Goal: Check status: Check status

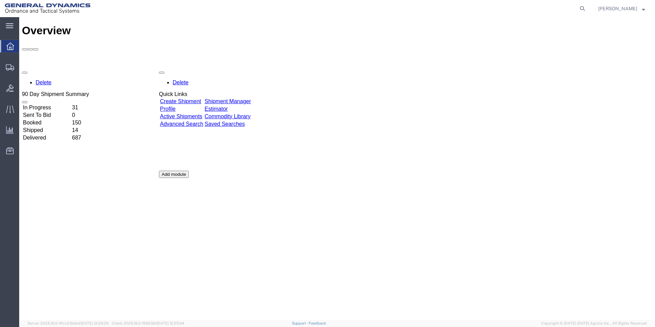
click at [8, 46] on icon at bounding box center [11, 46] width 8 height 8
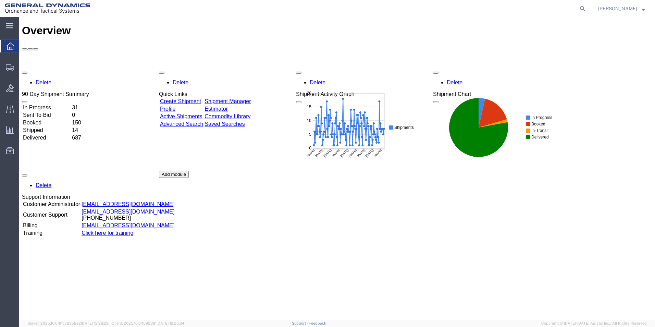
click at [584, 9] on agx-global-search at bounding box center [478, 8] width 219 height 17
click at [587, 8] on icon at bounding box center [582, 9] width 10 height 10
click at [456, 8] on input "search" at bounding box center [473, 8] width 208 height 16
drag, startPoint x: 589, startPoint y: 6, endPoint x: 593, endPoint y: 9, distance: 4.5
click at [587, 6] on icon at bounding box center [582, 9] width 10 height 10
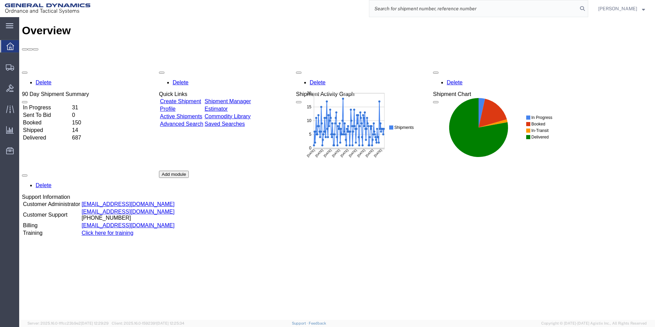
click at [393, 10] on input "search" at bounding box center [473, 8] width 208 height 16
type input "56482355"
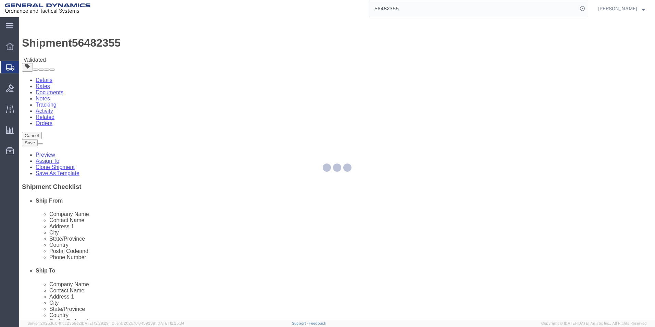
select select "310"
select select
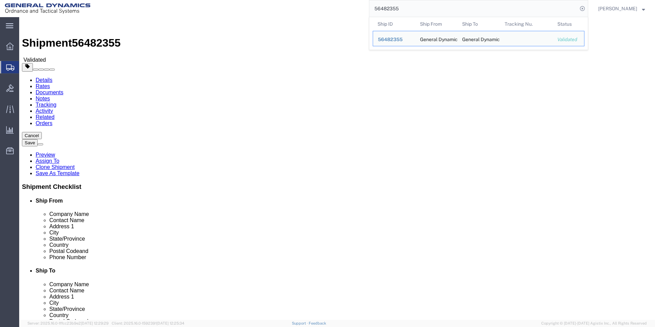
click at [556, 11] on input "56482355" at bounding box center [473, 8] width 208 height 16
click input "[STREET_ADDRESS]"
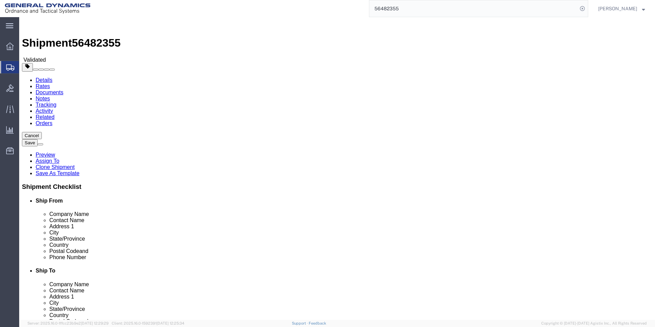
type input "[STREET_ADDRESS]"
click input "text"
type input "building1"
click input "[PHONE_NUMBER]"
type input "[PHONE_NUMBER]"
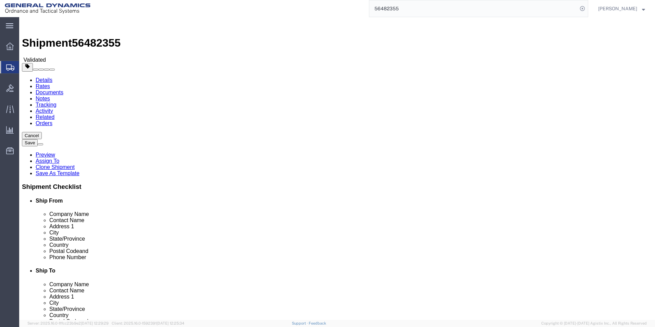
drag, startPoint x: 108, startPoint y: 256, endPoint x: 110, endPoint y: 260, distance: 4.7
click label
click input "checkbox"
click label
click input "checkbox"
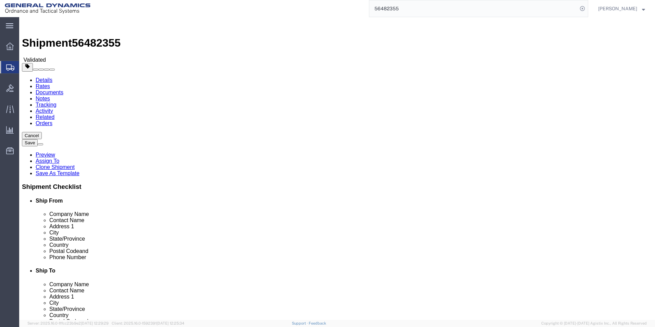
click label
click input "checkbox"
drag, startPoint x: 399, startPoint y: 244, endPoint x: 336, endPoint y: 247, distance: 62.7
click div "[EMAIL_ADDRESS][DOMAIN_NAME]"
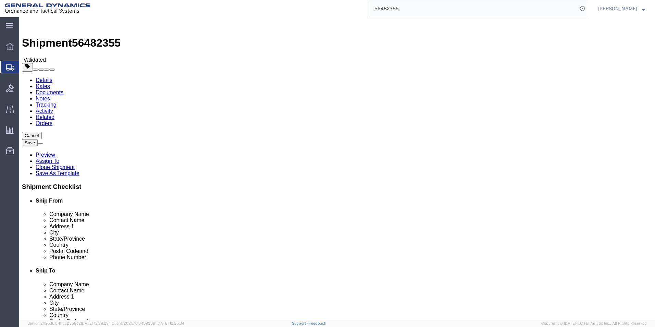
click label
click input "checkbox"
click label
click input "checkbox"
checkbox input "false"
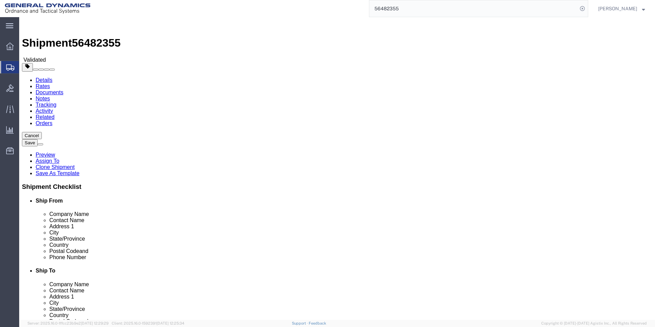
click input "text"
paste input "[EMAIL_ADDRESS][DOMAIN_NAME]"
type input "[EMAIL_ADDRESS][DOMAIN_NAME]"
drag, startPoint x: 338, startPoint y: 103, endPoint x: 427, endPoint y: 249, distance: 170.7
click div "Location My Profile Location GD-OTS [GEOGRAPHIC_DATA] (Commerce) GD-OTS [GEOGRA…"
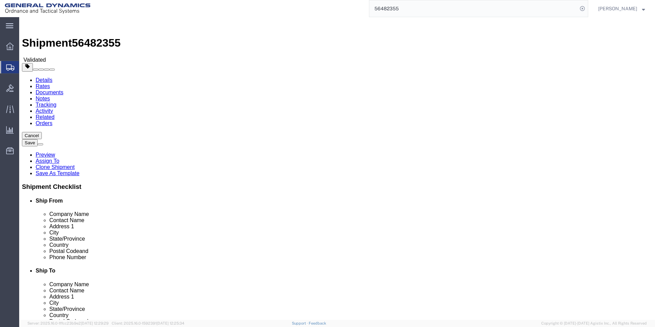
click div "Ship To Location"
drag, startPoint x: 401, startPoint y: 130, endPoint x: 305, endPoint y: 128, distance: 95.2
click div "Company Name General Dynamics - OTS"
drag, startPoint x: 351, startPoint y: 141, endPoint x: 303, endPoint y: 140, distance: 48.6
click div "Contact Name PLM"
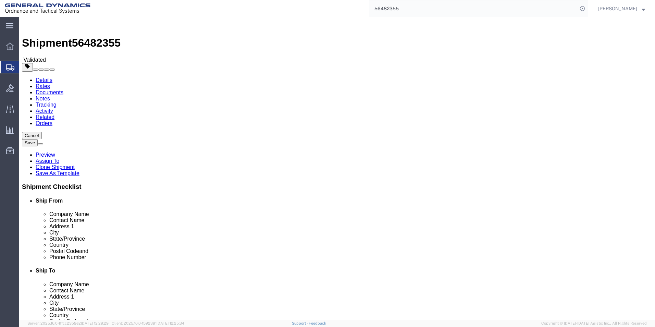
drag, startPoint x: 328, startPoint y: 156, endPoint x: 240, endPoint y: 155, distance: 88.0
click div "Ship From Location Location GD-OTS Red Lion My Profile Location GD-OTS [GEOGRAP…"
drag, startPoint x: 373, startPoint y: 171, endPoint x: 316, endPoint y: 168, distance: 57.2
click div "Location My Profile Location GD-OTS [GEOGRAPHIC_DATA] (Commerce) GD-OTS [GEOGRA…"
drag, startPoint x: 368, startPoint y: 181, endPoint x: 307, endPoint y: 180, distance: 61.0
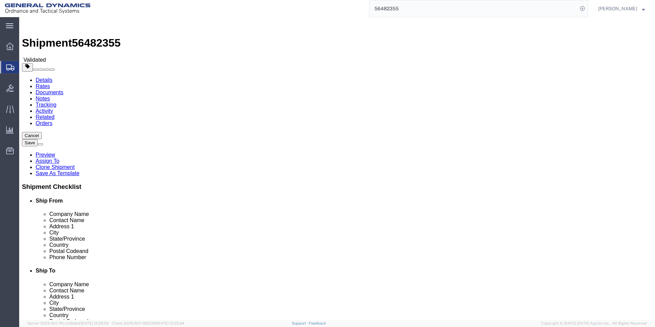
click div "City Red Lion"
drag, startPoint x: 292, startPoint y: 187, endPoint x: 320, endPoint y: 193, distance: 28.0
drag, startPoint x: 374, startPoint y: 236, endPoint x: 313, endPoint y: 235, distance: 61.3
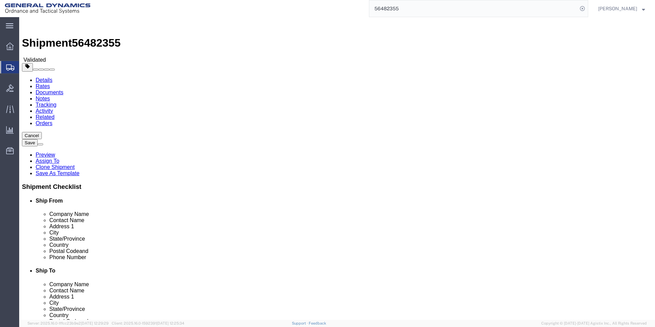
drag, startPoint x: 258, startPoint y: 225, endPoint x: 282, endPoint y: 229, distance: 24.4
drag, startPoint x: 337, startPoint y: 250, endPoint x: 332, endPoint y: 250, distance: 5.5
click div "Postal Code 17356"
drag, startPoint x: 388, startPoint y: 262, endPoint x: 263, endPoint y: 261, distance: 125.0
click div "Phone Number [PHONE_NUMBER]"
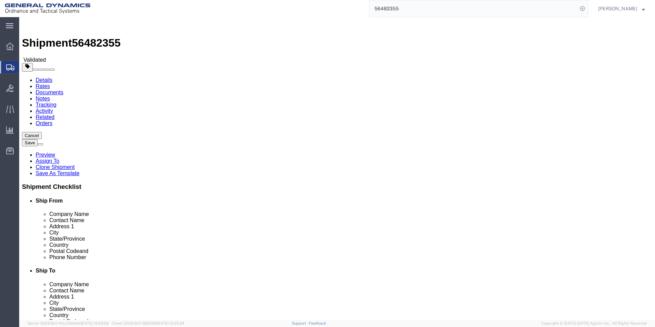
drag, startPoint x: 405, startPoint y: 275, endPoint x: 328, endPoint y: 276, distance: 77.4
click div "Email [EMAIL_ADDRESS][DOMAIN_NAME]"
click input "text"
type input "[PERSON_NAME]"
click p "- [PERSON_NAME] AEROSTRUCTURES - (Receiver) [STREET_ADDRESS][PERSON_NAME]"
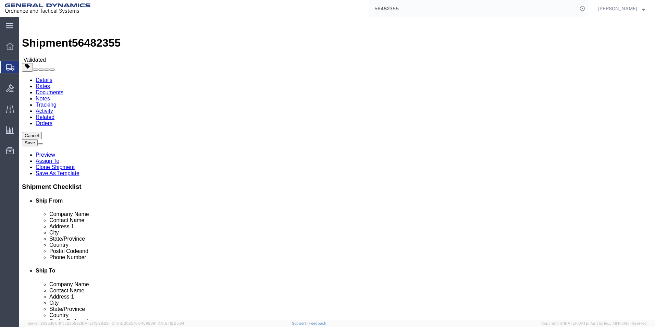
select select "NY"
type input "[PERSON_NAME] AEROSTRUCTURES"
click input "text"
drag, startPoint x: 151, startPoint y: 246, endPoint x: 91, endPoint y: 245, distance: 59.9
click div "[EMAIL_ADDRESS][DOMAIN_NAME]"
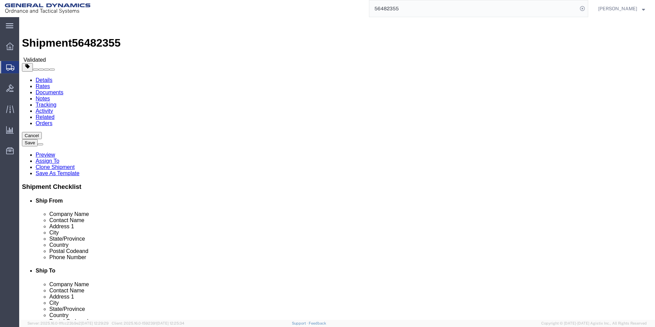
click input "text"
paste input "[EMAIL_ADDRESS][DOMAIN_NAME]"
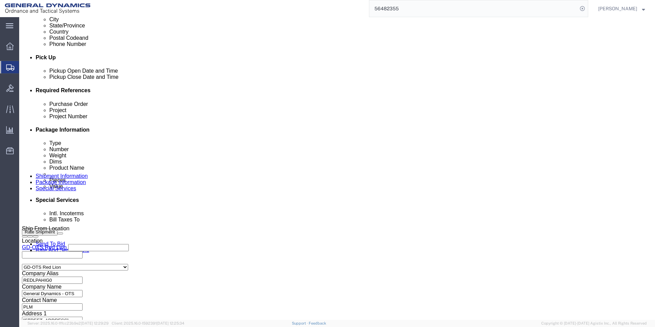
scroll to position [286, 0]
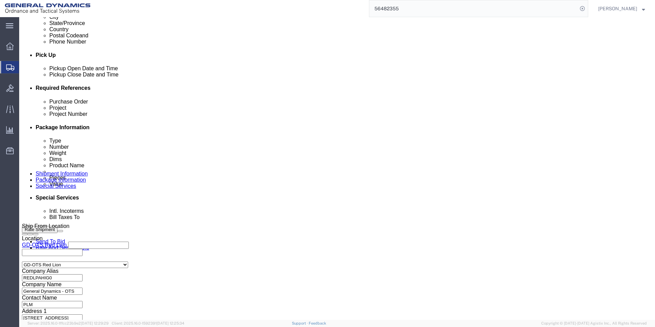
type input "[EMAIL_ADDRESS][DOMAIN_NAME]"
click icon
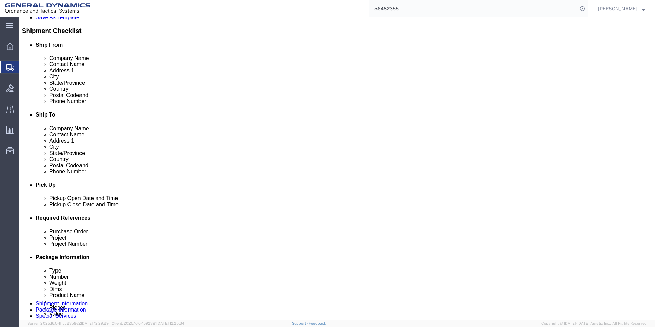
scroll to position [171, 0]
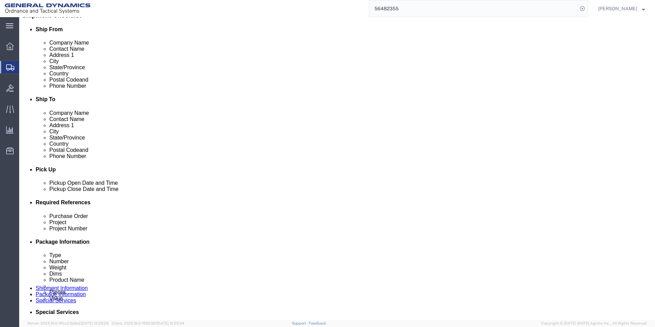
click icon
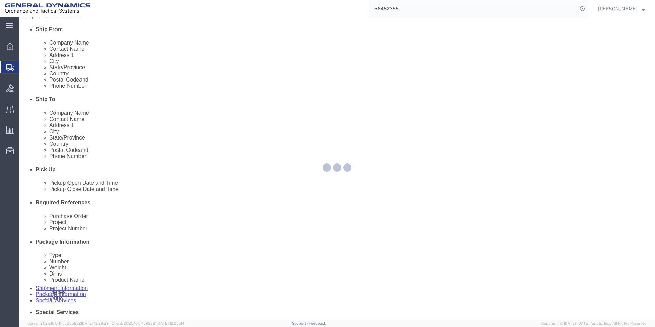
select select
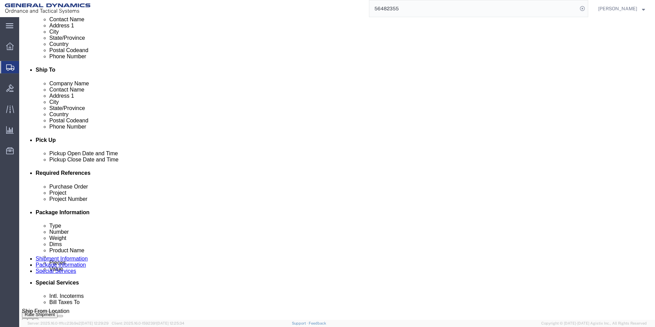
scroll to position [188, 0]
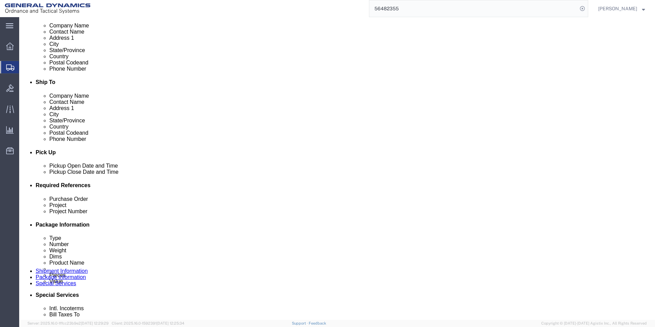
click button "Rate Shipment"
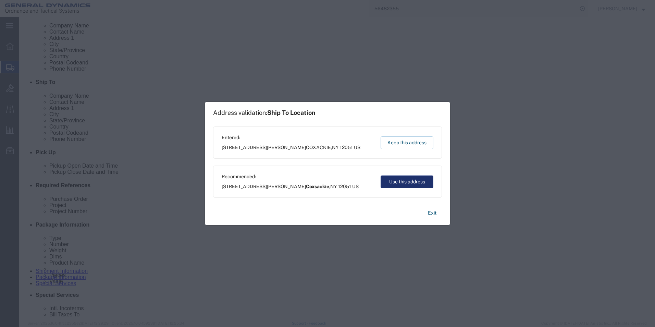
click at [398, 182] on button "Use this address" at bounding box center [406, 181] width 53 height 13
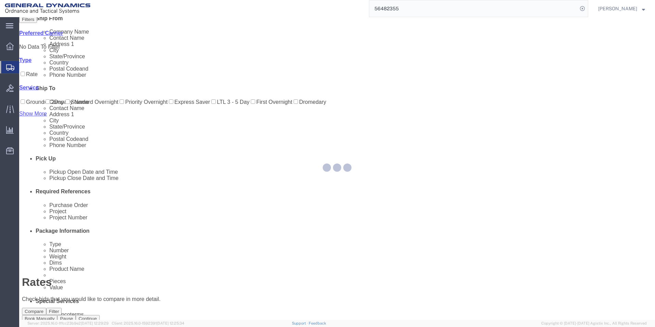
scroll to position [0, 0]
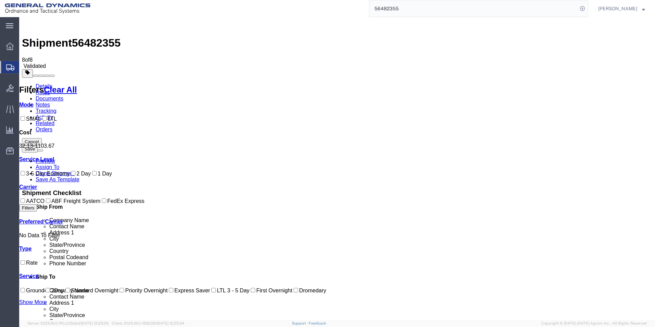
click at [41, 83] on link "Details" at bounding box center [44, 86] width 17 height 6
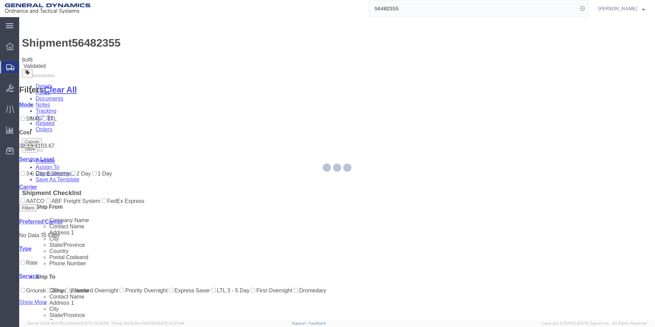
select select "310"
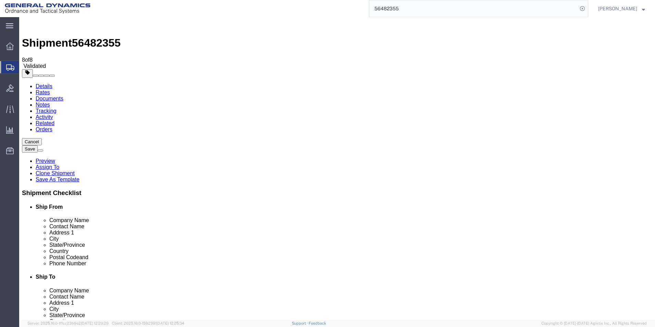
click icon
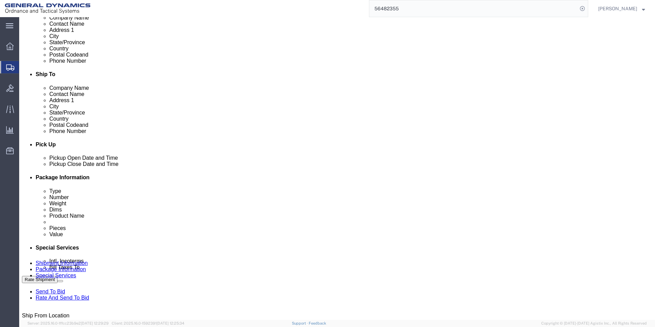
scroll to position [205, 0]
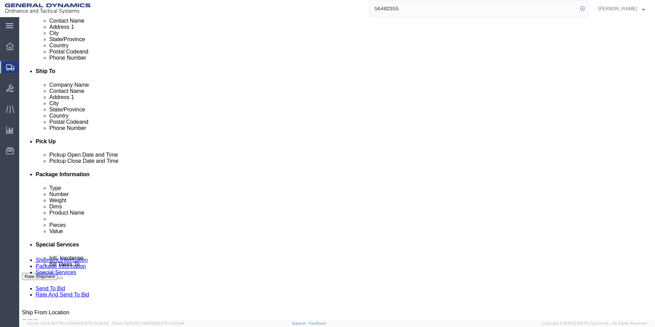
click select "Select Recipient Account Sender/Shipper Third Party Account"
select select "THRD"
click select "Select Recipient Account Sender/Shipper Third Party Account"
select select
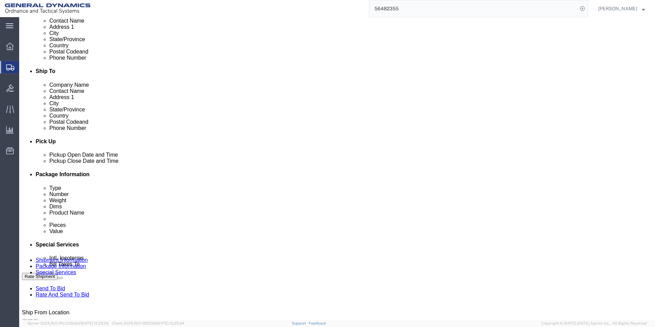
click input "text"
type input "127537"
click button "Rate Shipment"
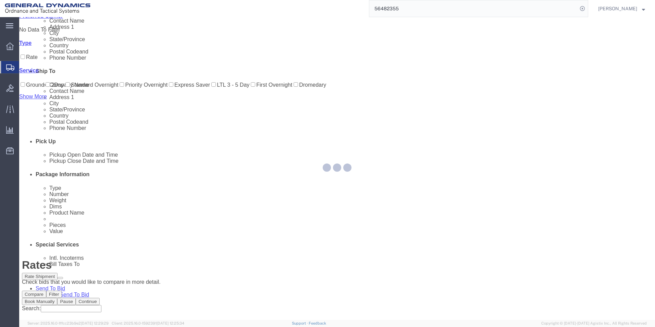
scroll to position [0, 0]
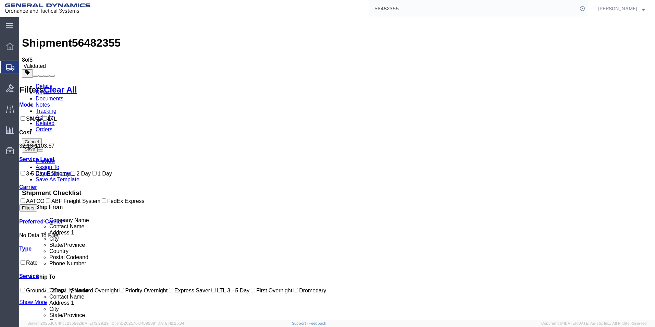
click at [63, 96] on link "Documents" at bounding box center [50, 99] width 28 height 6
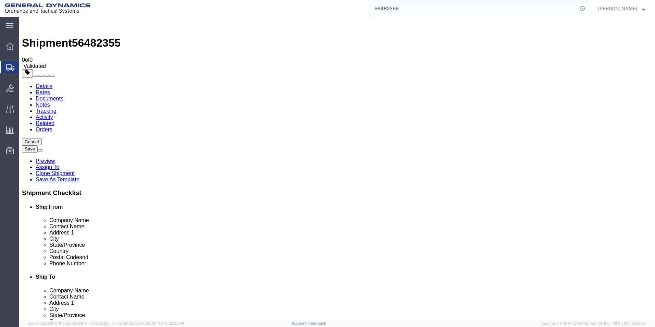
click at [50, 89] on link "Rates" at bounding box center [43, 92] width 14 height 6
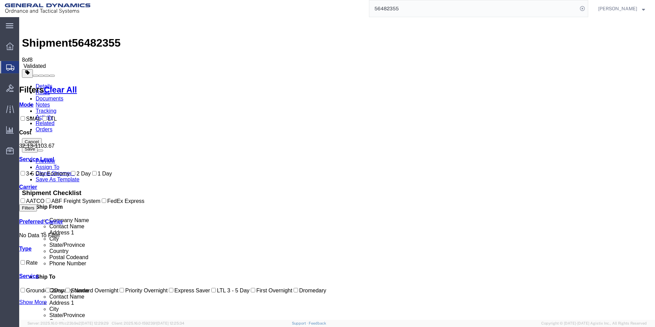
click at [63, 96] on link "Documents" at bounding box center [50, 99] width 28 height 6
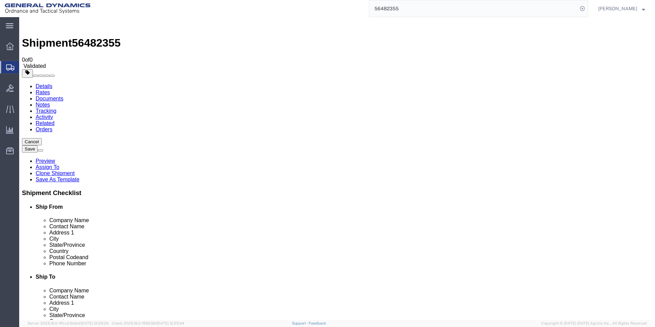
click at [50, 89] on link "Rates" at bounding box center [43, 92] width 14 height 6
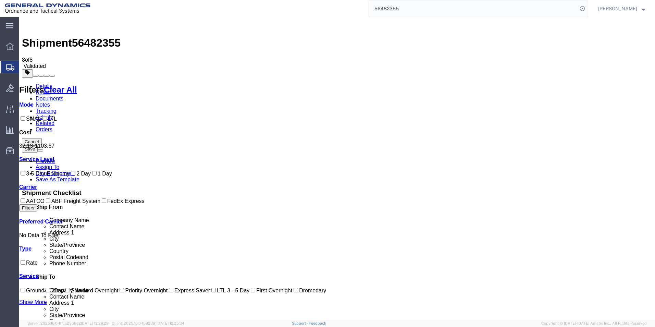
click at [36, 83] on link "Details" at bounding box center [44, 86] width 17 height 6
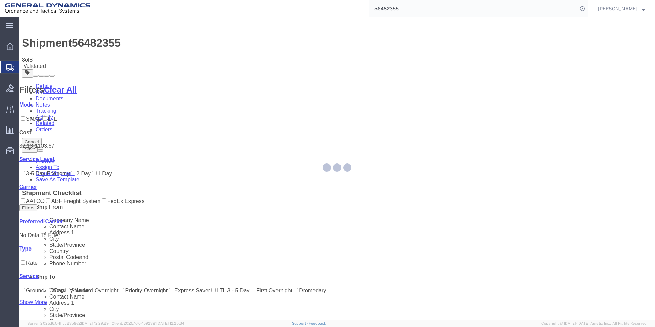
select select "310"
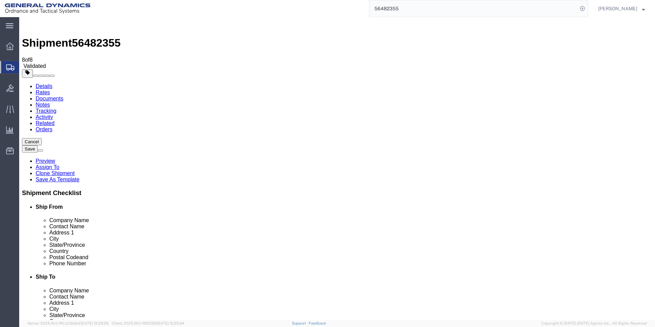
click icon
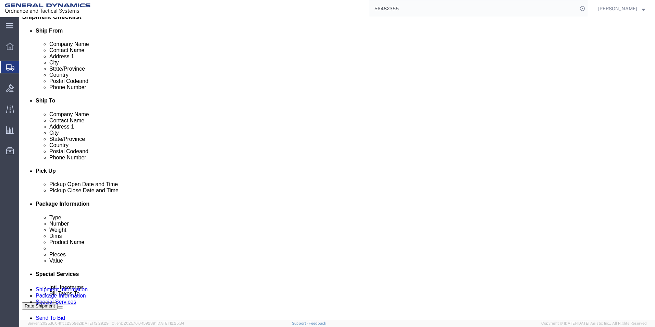
scroll to position [205, 0]
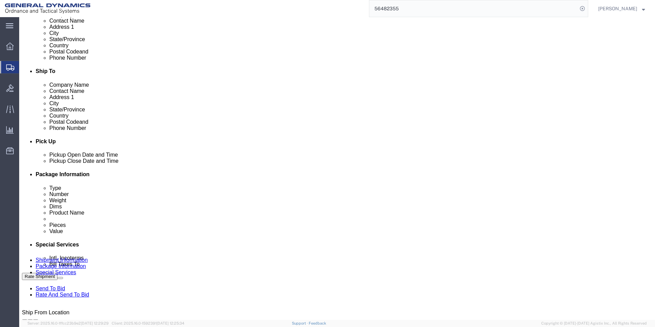
drag, startPoint x: 117, startPoint y: 160, endPoint x: 39, endPoint y: 159, distance: 78.1
click div "Postal Code 12051"
drag, startPoint x: 134, startPoint y: 168, endPoint x: 76, endPoint y: 168, distance: 58.2
click div "Account # 127537"
click span
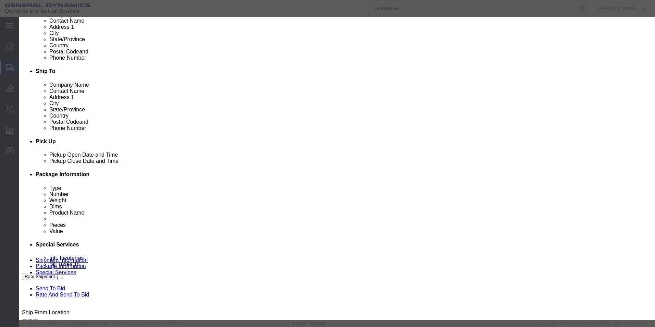
click link "C"
click td "Select"
click button "Close"
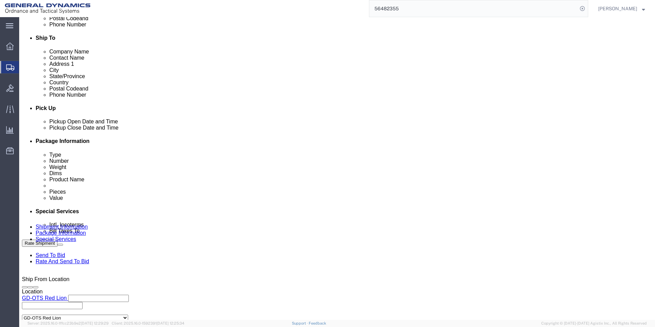
scroll to position [240, 0]
drag, startPoint x: 120, startPoint y: 111, endPoint x: 92, endPoint y: 112, distance: 27.7
click select "Select DHL FedEx Express UPS"
select select
click select "Select DHL FedEx Express UPS"
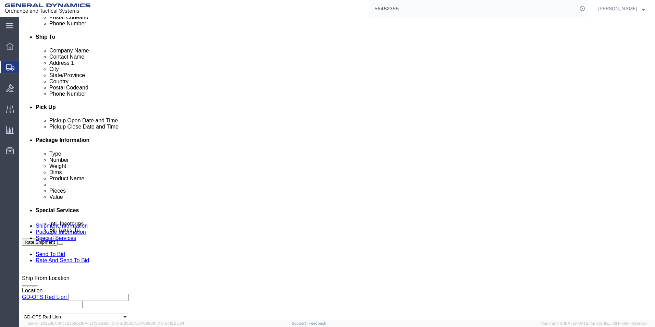
click button "Rate Shipment"
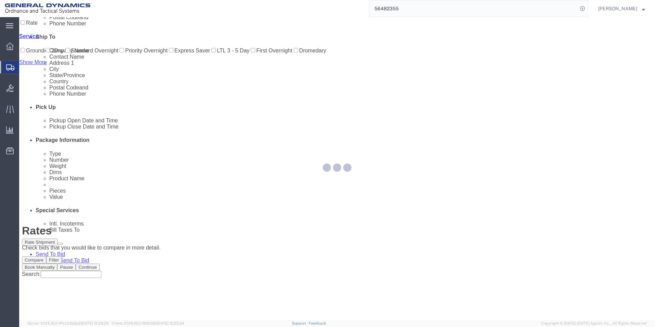
scroll to position [0, 0]
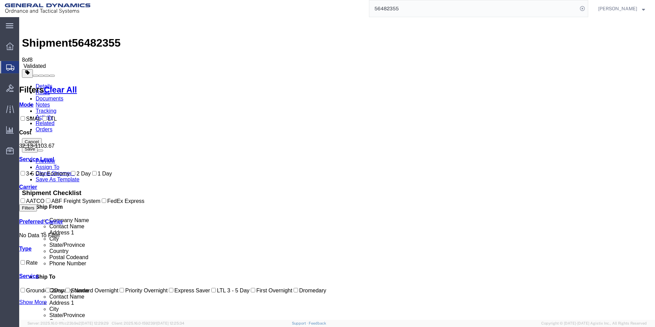
click at [43, 83] on link "Details" at bounding box center [44, 86] width 17 height 6
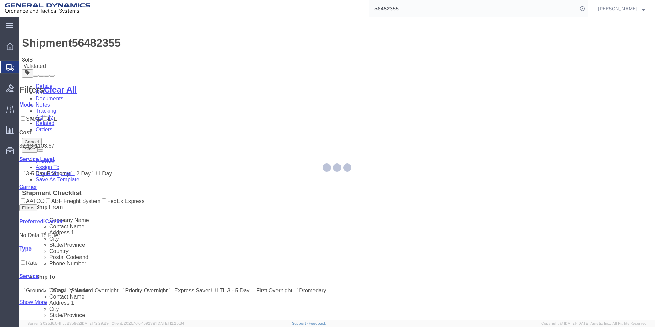
select select "310"
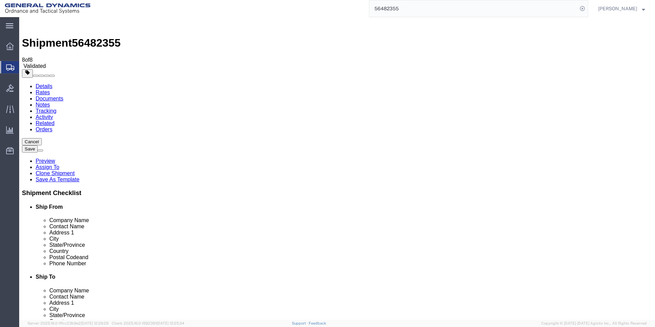
click input "checkbox"
checkbox input "false"
click input "checkbox"
checkbox input "false"
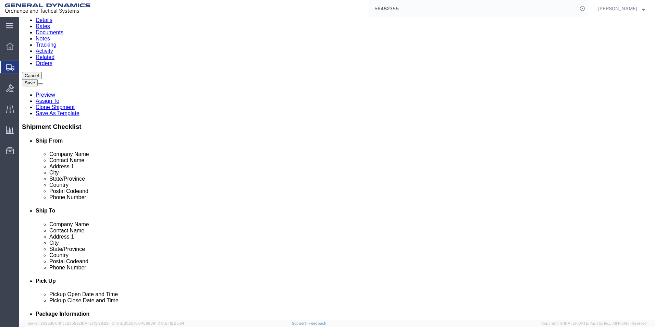
scroll to position [68, 0]
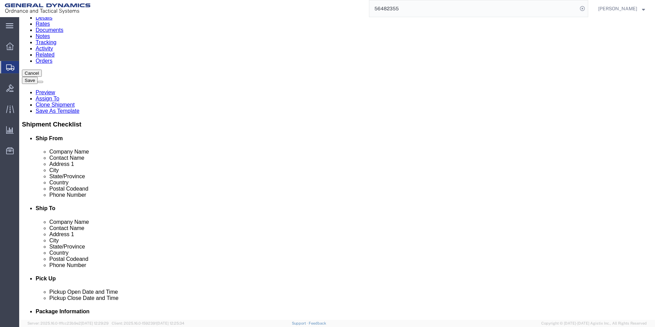
click button "Rate Shipment"
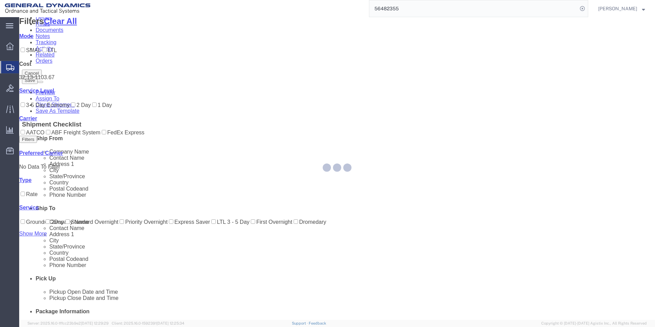
scroll to position [0, 0]
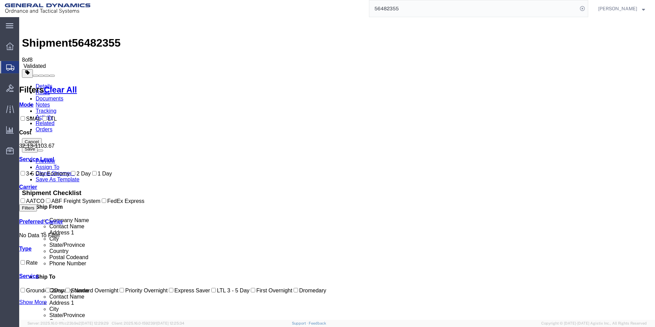
click at [38, 83] on link "Details" at bounding box center [44, 86] width 17 height 6
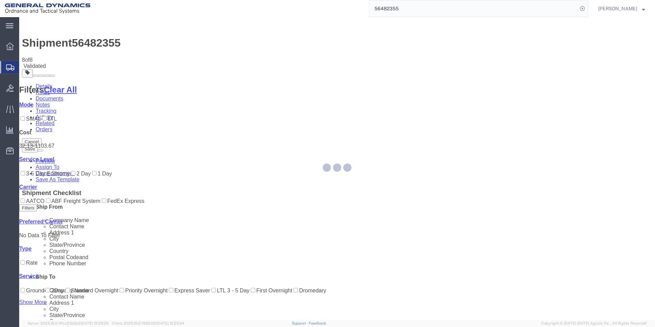
select select "310"
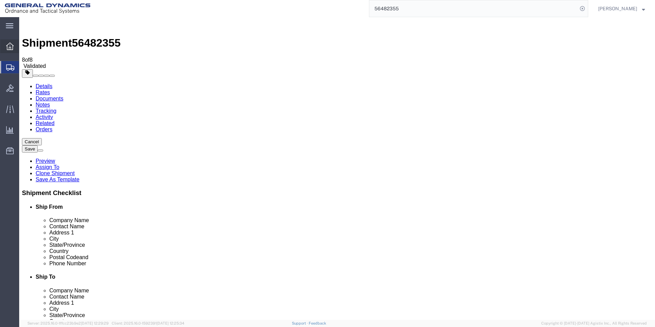
click at [9, 44] on icon at bounding box center [10, 46] width 8 height 8
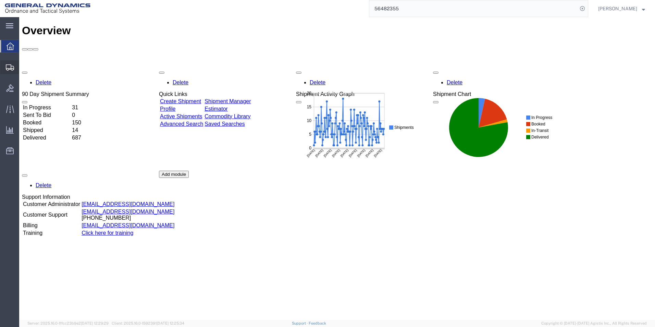
click at [0, 0] on span "Shipment Manager" at bounding box center [0, 0] width 0 height 0
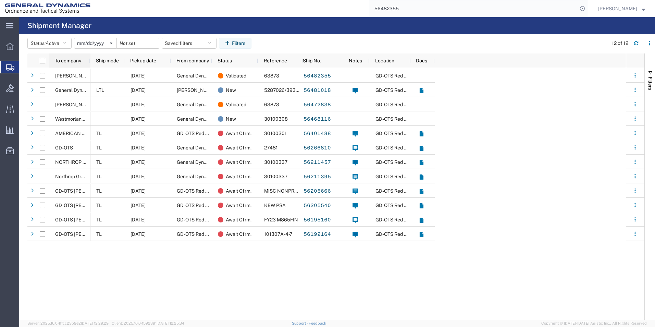
click at [64, 60] on span "To company" at bounding box center [68, 60] width 26 height 5
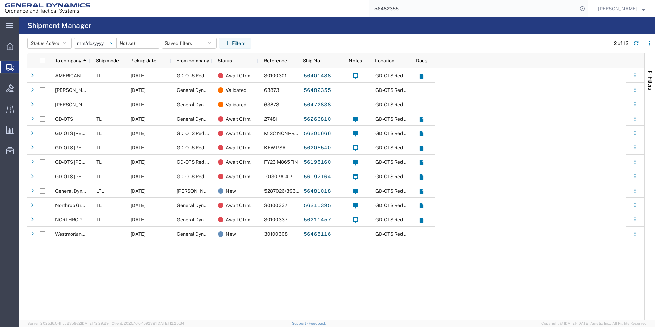
click at [112, 42] on icon at bounding box center [111, 43] width 2 height 2
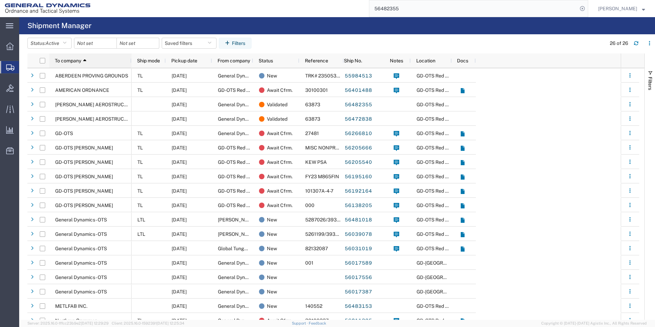
drag, startPoint x: 89, startPoint y: 60, endPoint x: 130, endPoint y: 61, distance: 41.1
click at [130, 61] on div at bounding box center [131, 60] width 3 height 14
click at [239, 41] on button "Filters" at bounding box center [235, 43] width 33 height 11
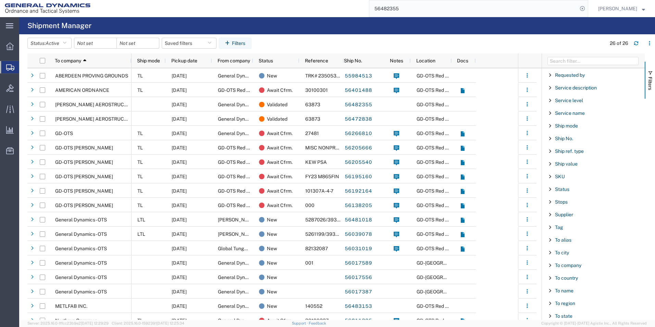
scroll to position [582, 0]
click at [564, 200] on span "To company" at bounding box center [568, 201] width 26 height 5
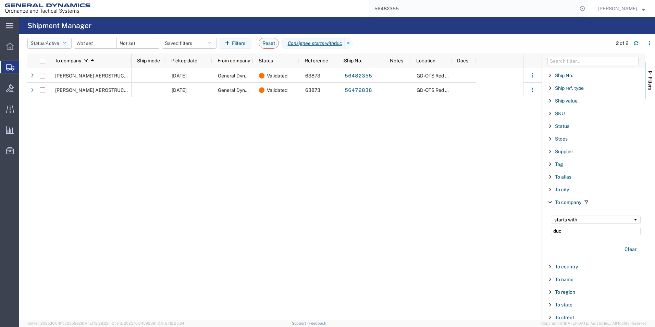
type input "duc"
click at [69, 41] on button "Status: Active" at bounding box center [49, 43] width 44 height 11
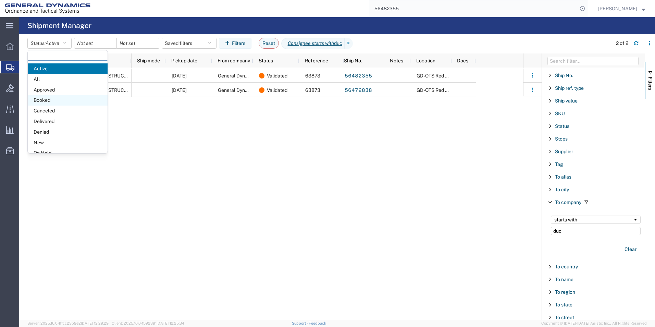
scroll to position [40, 0]
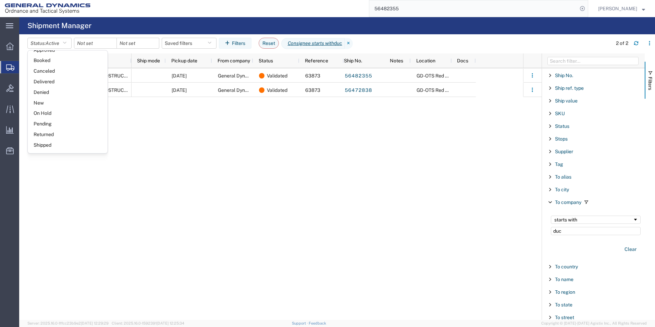
click at [53, 81] on span "Delivered" at bounding box center [68, 81] width 80 height 11
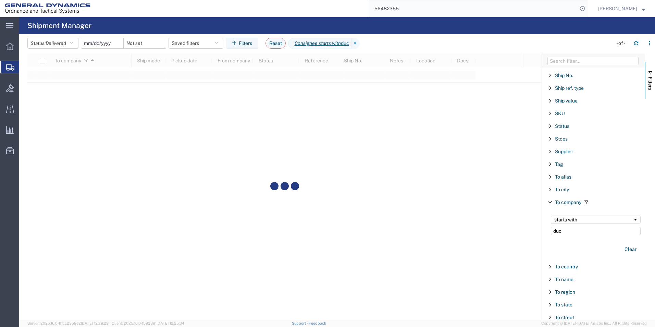
click at [112, 41] on input "date" at bounding box center [102, 43] width 42 height 10
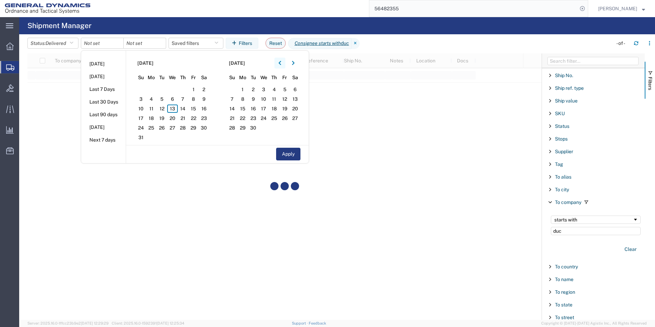
click at [281, 61] on icon "button" at bounding box center [279, 63] width 2 height 4
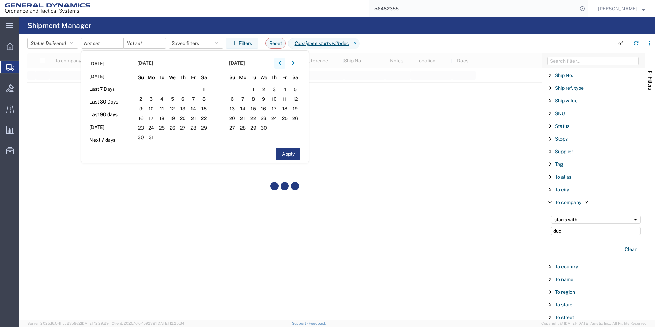
click at [281, 61] on icon "button" at bounding box center [279, 63] width 2 height 4
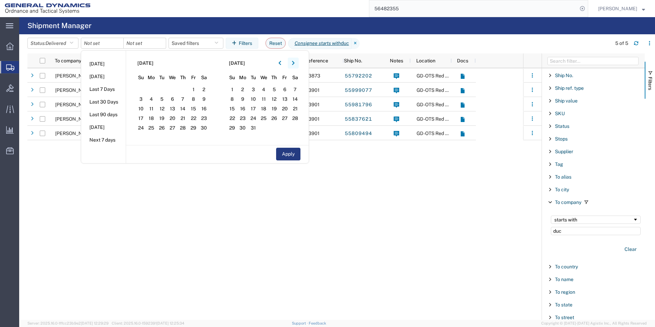
click at [296, 61] on button "button" at bounding box center [293, 63] width 11 height 11
click at [292, 63] on button "button" at bounding box center [293, 63] width 11 height 11
click at [176, 87] on span "1" at bounding box center [172, 89] width 11 height 8
click at [294, 62] on icon "button" at bounding box center [293, 63] width 2 height 4
click at [281, 63] on icon "button" at bounding box center [279, 63] width 2 height 4
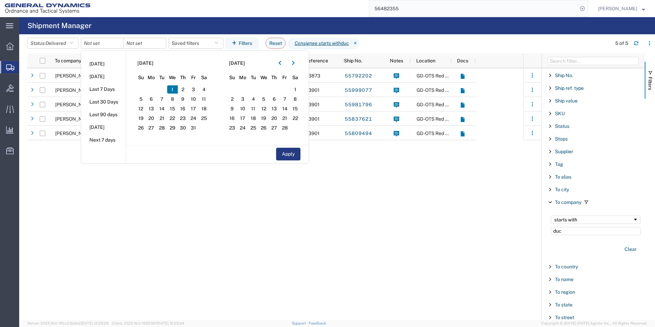
click at [174, 89] on span "1" at bounding box center [172, 89] width 11 height 8
click at [297, 63] on button "button" at bounding box center [293, 63] width 11 height 11
click at [206, 89] on span "1" at bounding box center [204, 89] width 11 height 8
click at [284, 61] on button "button" at bounding box center [279, 63] width 11 height 11
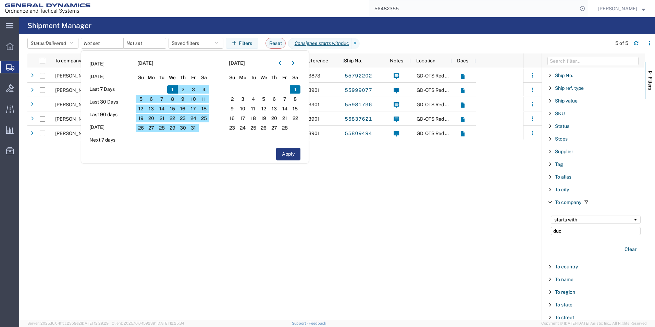
click at [173, 88] on span "1" at bounding box center [172, 89] width 11 height 8
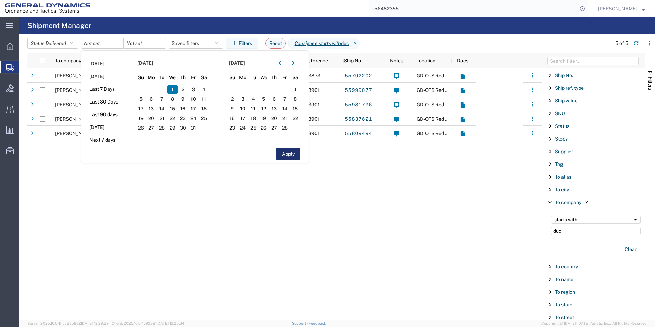
click at [284, 155] on button "Apply" at bounding box center [288, 154] width 24 height 13
type input "[DATE]"
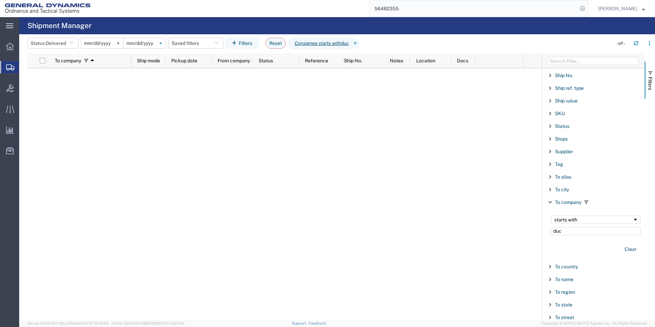
click at [162, 42] on icon at bounding box center [161, 43] width 2 height 2
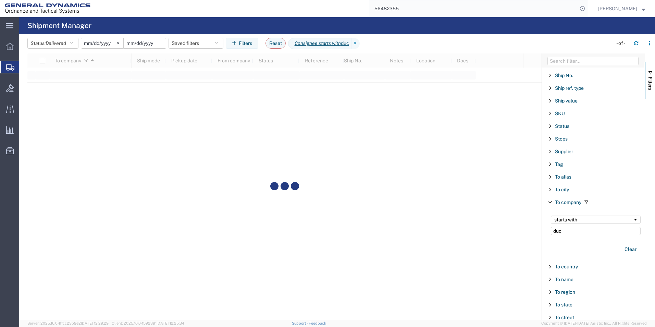
click at [150, 43] on input "date" at bounding box center [145, 43] width 42 height 10
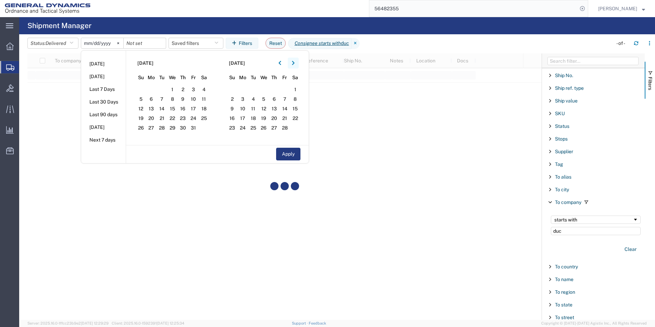
click at [294, 63] on icon "button" at bounding box center [293, 63] width 3 height 5
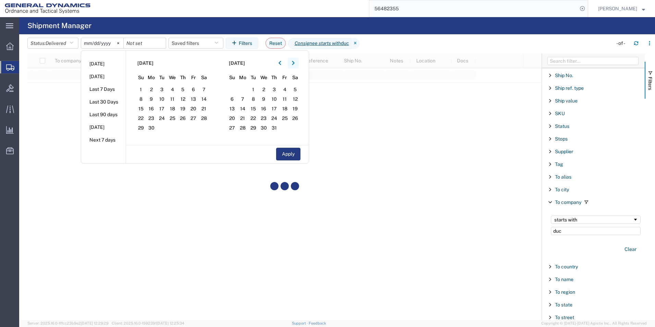
click at [294, 63] on icon "button" at bounding box center [293, 63] width 3 height 5
click at [281, 62] on icon "button" at bounding box center [279, 63] width 2 height 4
click at [287, 89] on span "1" at bounding box center [284, 89] width 11 height 8
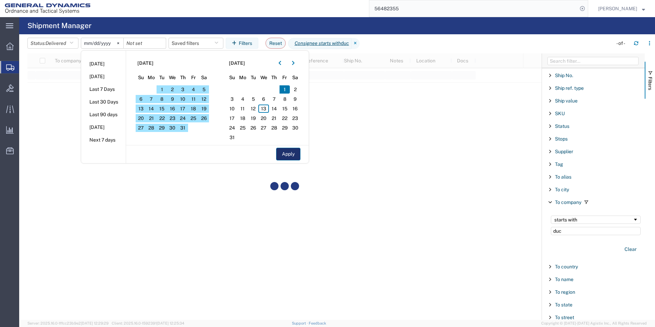
click at [289, 154] on button "Apply" at bounding box center [288, 154] width 24 height 13
type input "[DATE]"
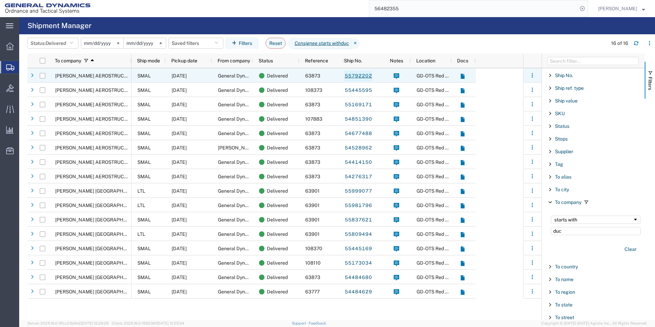
click at [359, 75] on link "55792202" at bounding box center [358, 76] width 28 height 11
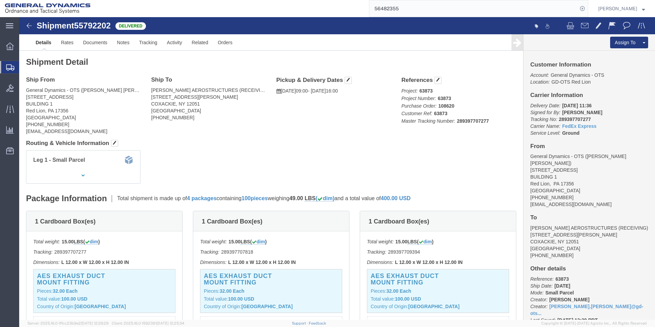
click link "Details"
click img
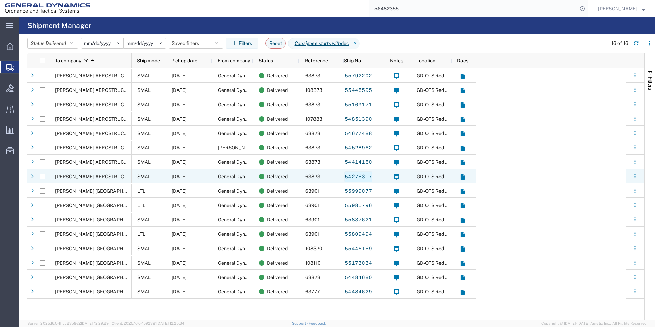
click at [360, 176] on link "54276317" at bounding box center [358, 176] width 28 height 11
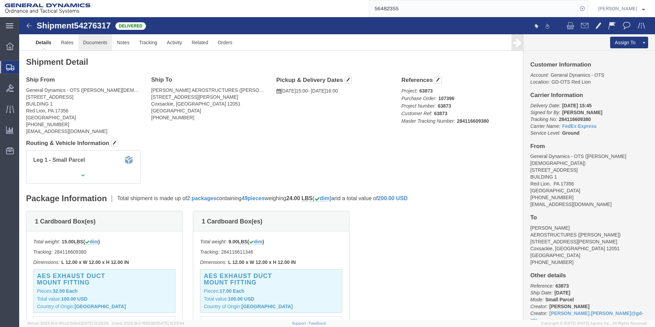
click link "Documents"
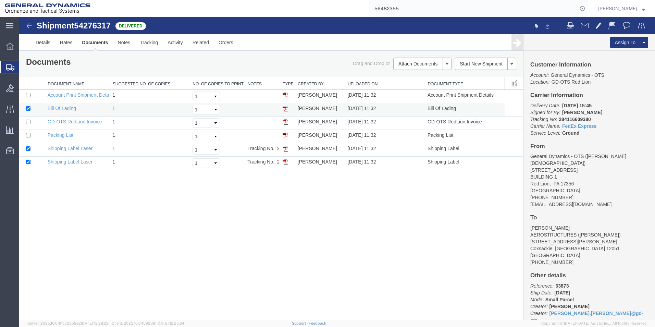
click at [312, 109] on td "[PERSON_NAME]" at bounding box center [319, 109] width 50 height 13
click at [286, 109] on img at bounding box center [284, 108] width 5 height 5
click at [29, 24] on img at bounding box center [29, 26] width 8 height 8
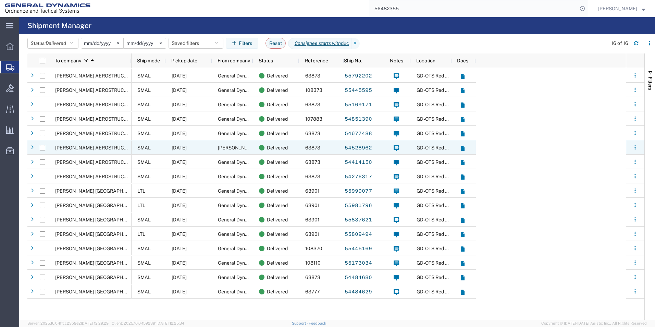
click at [146, 146] on span "SMAL" at bounding box center [143, 147] width 13 height 5
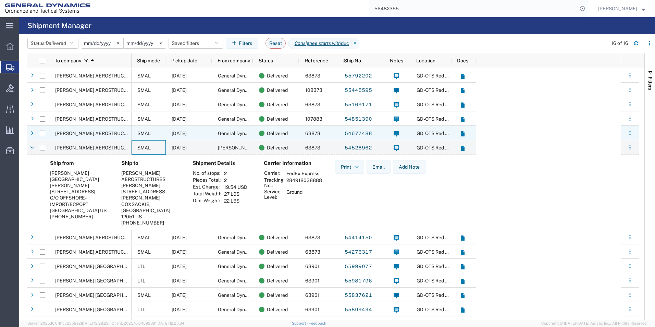
click at [141, 131] on span "SMAL" at bounding box center [143, 132] width 13 height 5
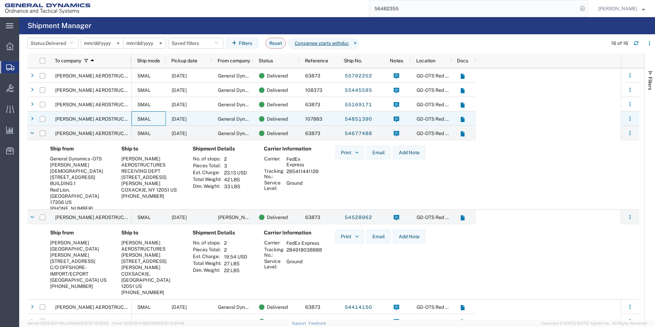
click at [140, 118] on span "SMAL" at bounding box center [143, 118] width 13 height 5
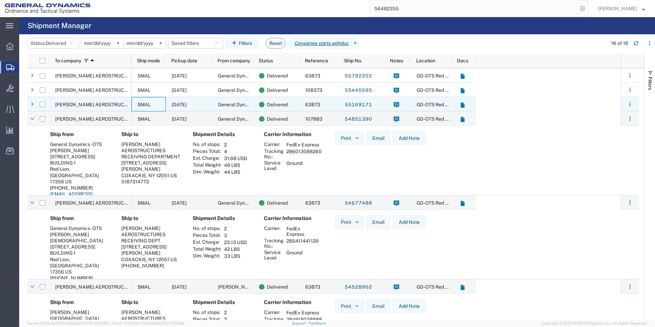
click at [146, 104] on span "SMAL" at bounding box center [143, 104] width 13 height 5
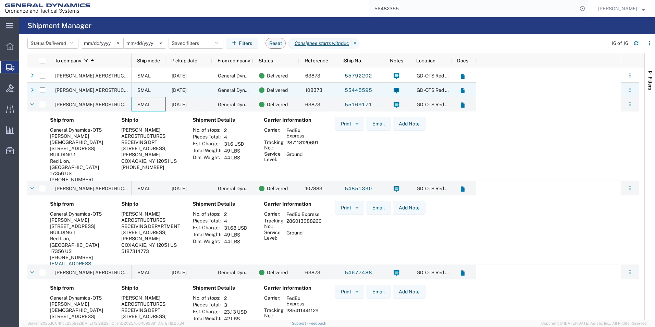
click at [146, 90] on span "SMAL" at bounding box center [143, 89] width 13 height 5
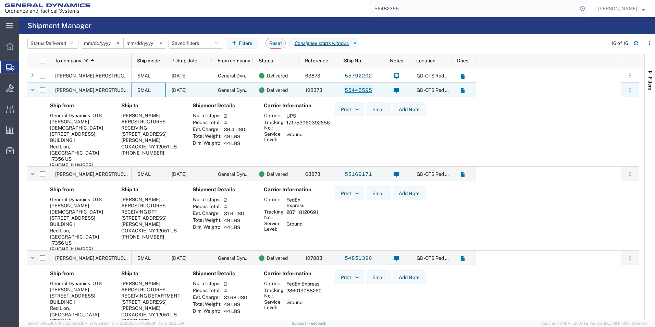
click at [353, 90] on link "55445595" at bounding box center [358, 90] width 28 height 11
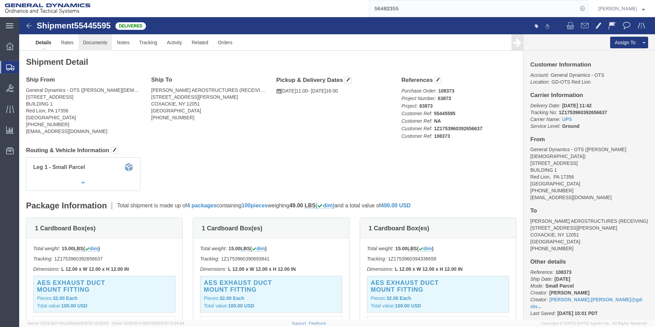
click link "Documents"
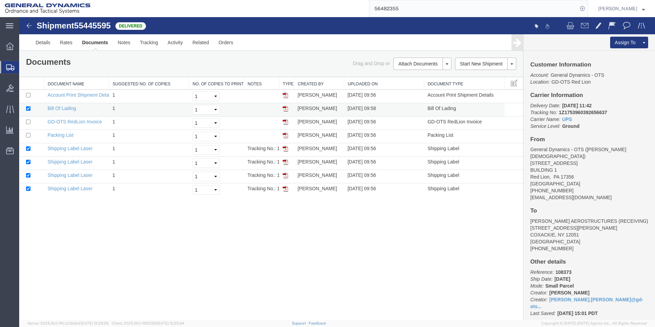
click at [286, 108] on img at bounding box center [284, 108] width 5 height 5
